Goal: Find specific page/section

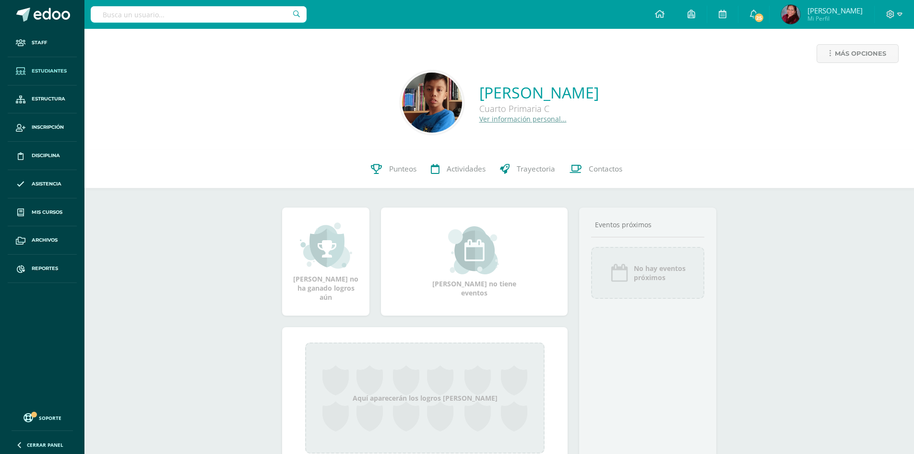
click at [53, 74] on span "Estudiantes" at bounding box center [49, 71] width 35 height 8
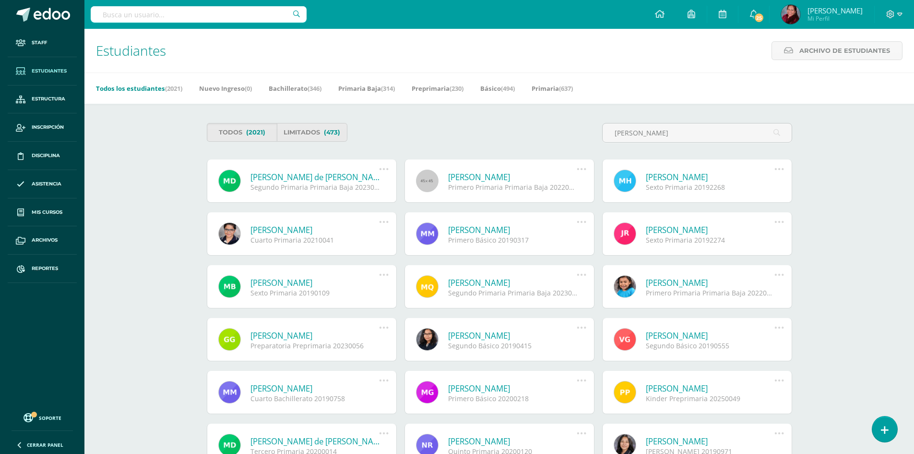
type input "marcelo"
click at [714, 170] on div "Marcelo Ignacio Hernández Mansilla Sexto Primaria 20192268 Deshabilitar usuario…" at bounding box center [697, 180] width 190 height 43
click at [712, 174] on link "Marcelo Ignacio Hernández Mansilla" at bounding box center [710, 176] width 129 height 11
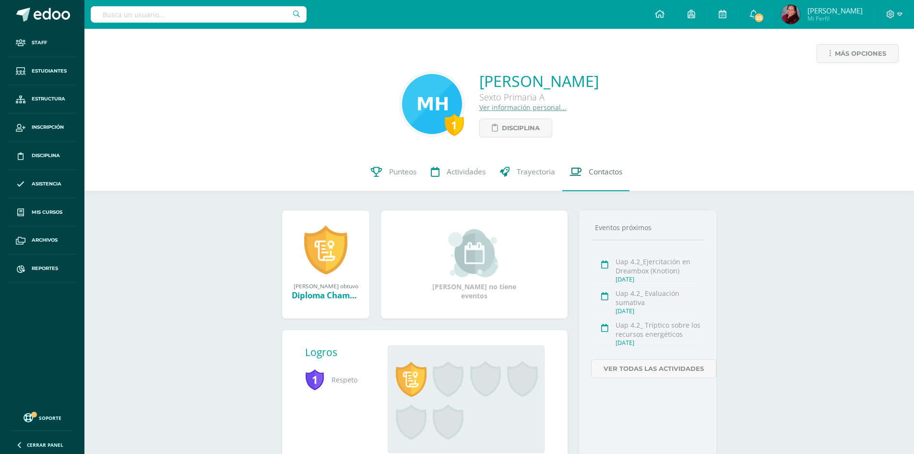
click at [603, 174] on span "Contactos" at bounding box center [606, 172] width 34 height 10
